Goal: Information Seeking & Learning: Learn about a topic

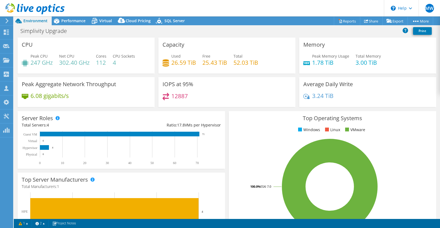
select select "USD"
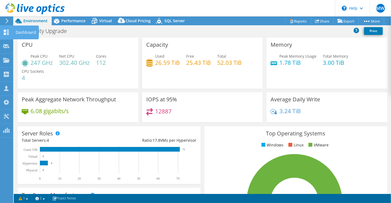
click at [8, 32] on icon at bounding box center [6, 32] width 7 height 5
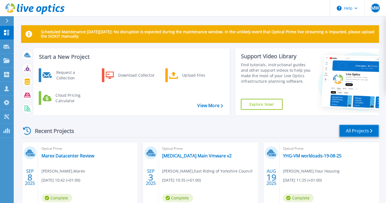
click at [346, 133] on link "All Projects" at bounding box center [359, 131] width 40 height 12
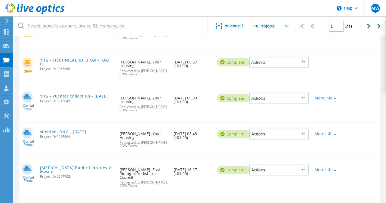
scroll to position [275, 0]
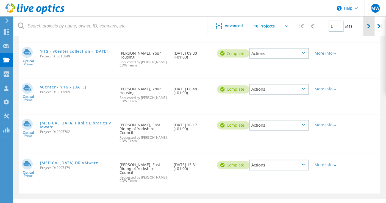
click at [372, 29] on div at bounding box center [369, 26] width 11 height 20
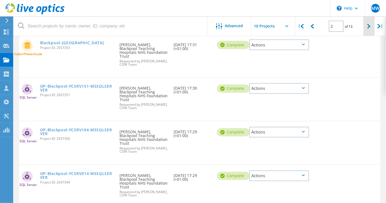
scroll to position [274, 0]
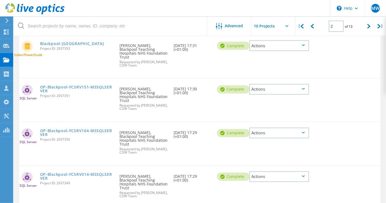
click at [386, 66] on div "Project Name Owner Date Created Status Actions Optical Prime ERYC Main VMware P…" at bounding box center [200, 14] width 372 height 400
click at [369, 28] on icon at bounding box center [368, 26] width 3 height 5
type input "3"
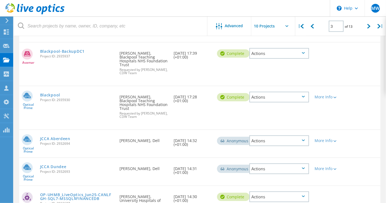
scroll to position [89, 0]
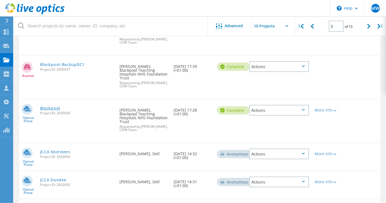
click at [60, 106] on link "Blackpool" at bounding box center [50, 108] width 20 height 4
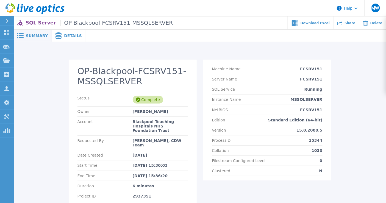
click at [67, 35] on span "Details" at bounding box center [73, 36] width 18 height 4
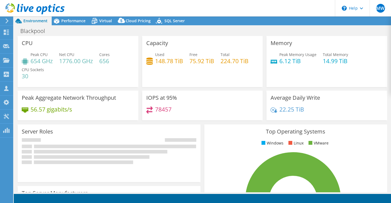
select select "EULondon"
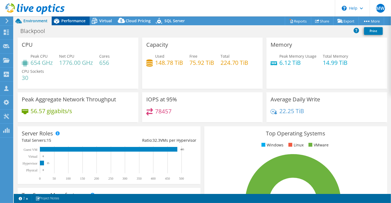
click at [77, 21] on span "Performance" at bounding box center [73, 20] width 24 height 5
